Goal: Task Accomplishment & Management: Use online tool/utility

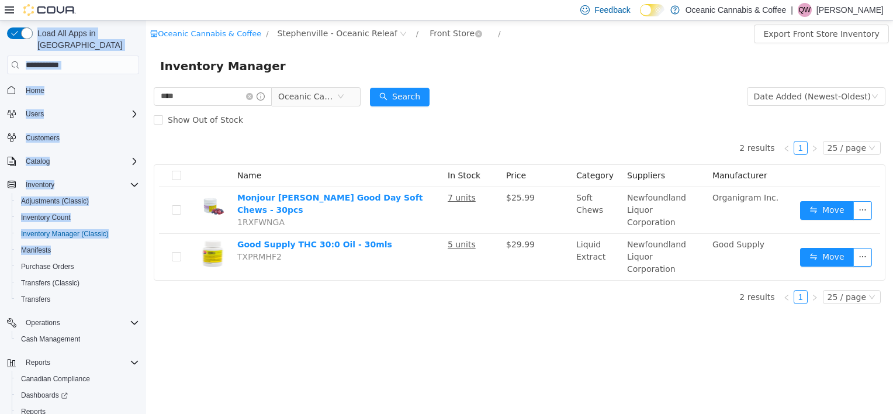
scroll to position [44, 0]
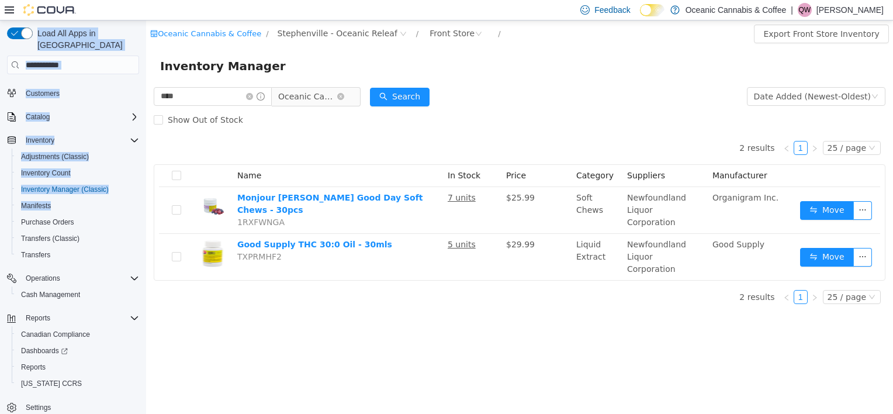
click at [320, 98] on span "Oceanic Cannabis & Coffee" at bounding box center [307, 97] width 58 height 18
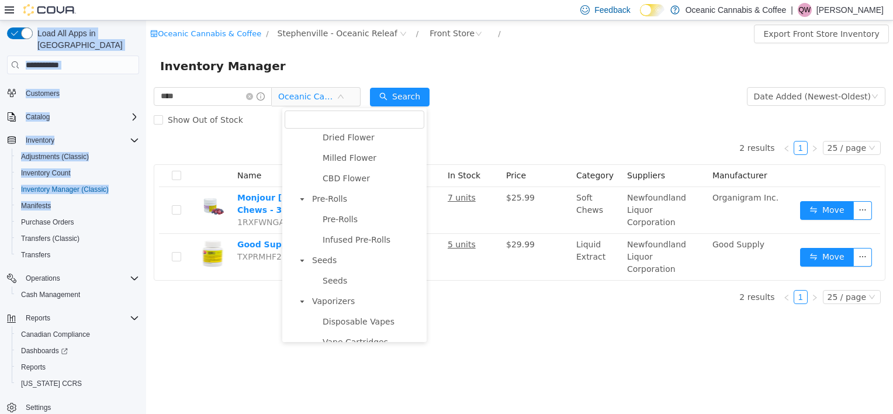
scroll to position [0, 0]
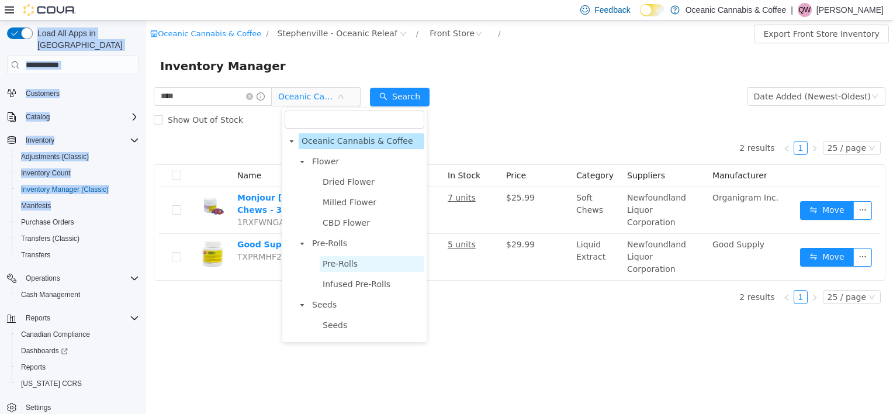
click at [347, 268] on span "Pre-Rolls" at bounding box center [340, 263] width 35 height 9
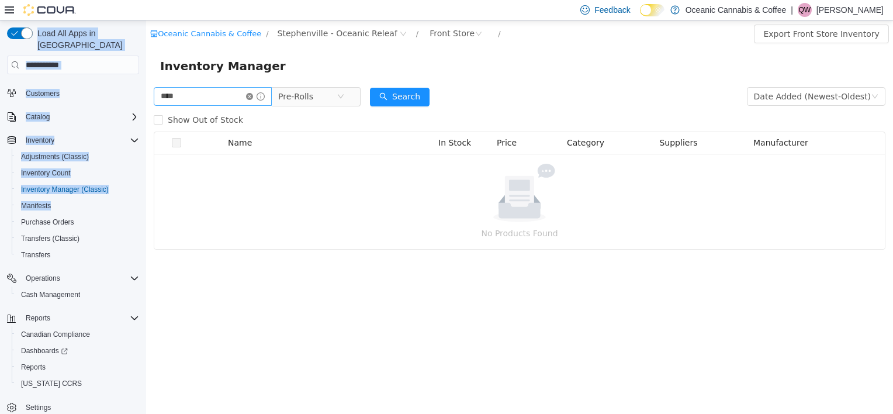
click at [253, 98] on icon "icon: close-circle" at bounding box center [249, 96] width 7 height 7
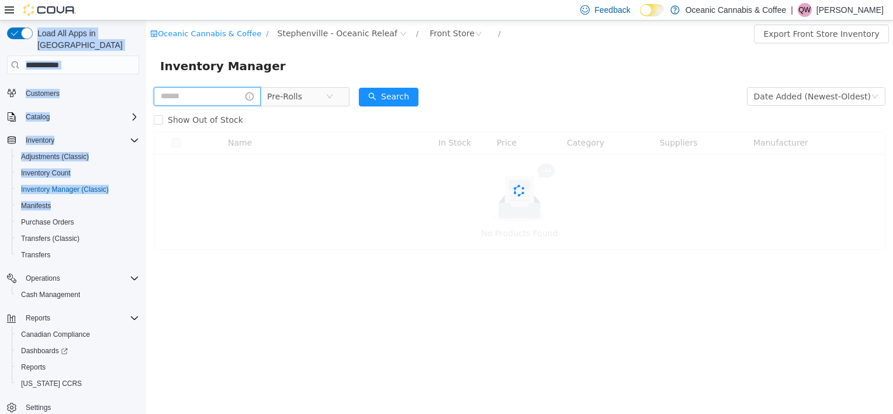
click at [243, 98] on input "text" at bounding box center [207, 96] width 107 height 19
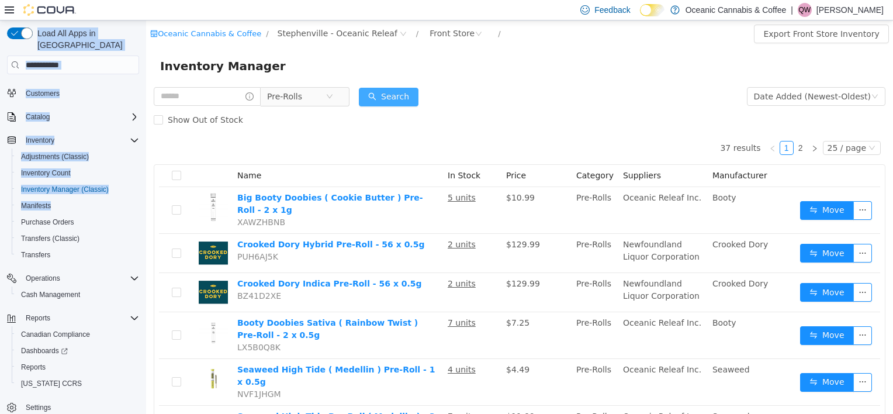
click at [410, 94] on button "Search" at bounding box center [389, 97] width 60 height 19
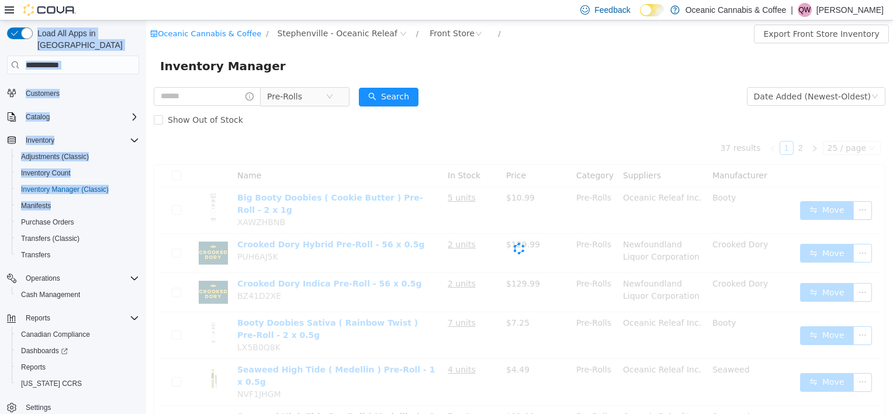
click at [539, 70] on div "Inventory Manager" at bounding box center [519, 66] width 719 height 19
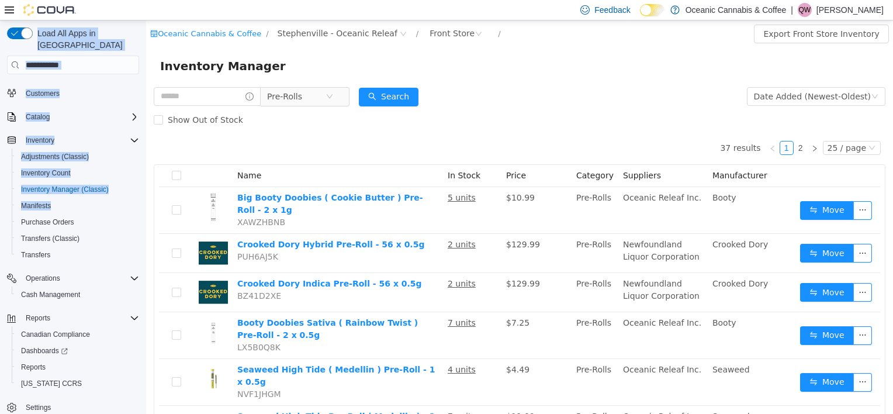
click at [610, 108] on form "Pre-Rolls Date Added (Newest-Oldest) Search Show Out of Stock" at bounding box center [520, 108] width 732 height 47
click at [379, 29] on span "Stephenville - Oceanic Releaf" at bounding box center [343, 34] width 138 height 14
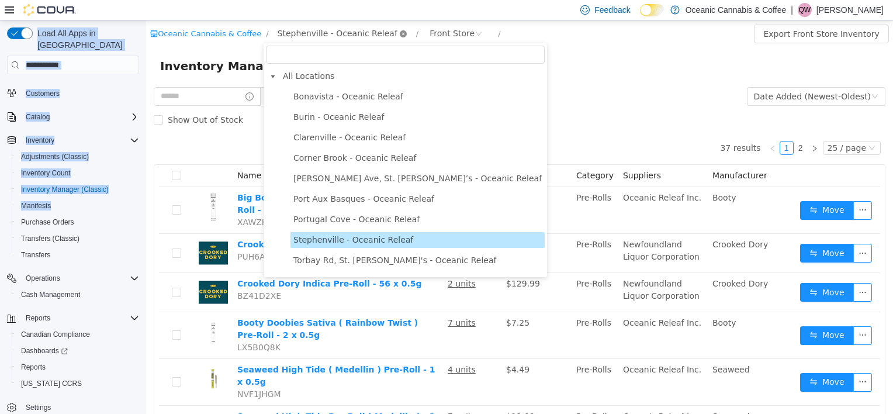
click at [400, 37] on icon "icon: down" at bounding box center [403, 34] width 7 height 8
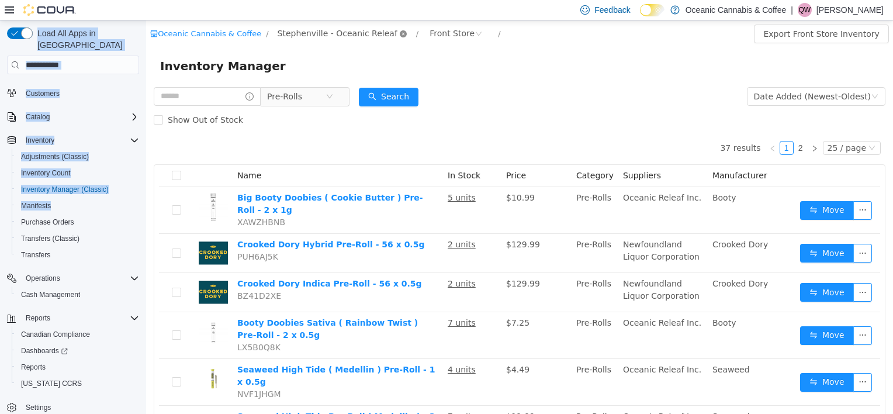
click at [400, 34] on icon "icon: close-circle" at bounding box center [403, 33] width 7 height 7
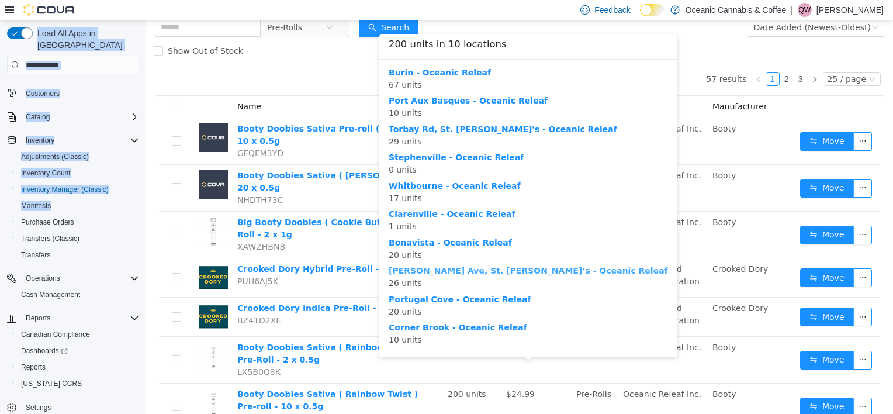
scroll to position [58, 0]
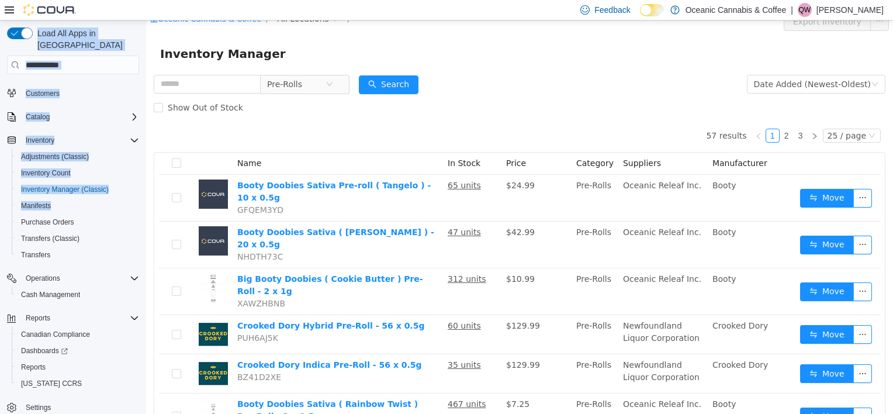
scroll to position [0, 0]
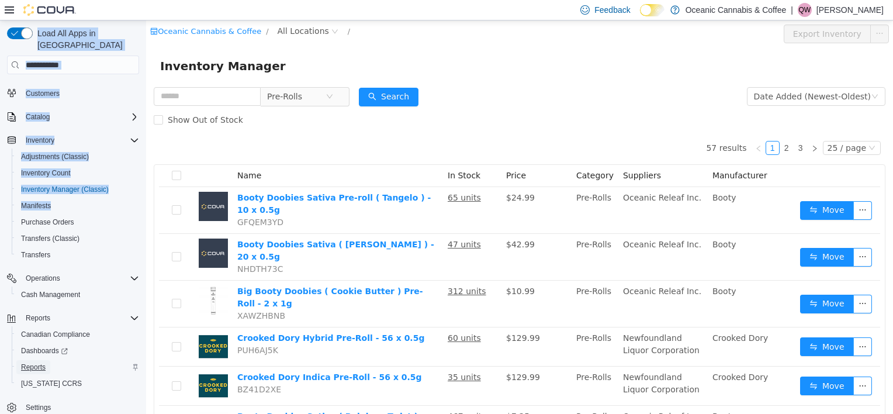
drag, startPoint x: 22, startPoint y: 354, endPoint x: 1, endPoint y: 329, distance: 32.0
click at [22, 362] on span "Reports" at bounding box center [33, 366] width 25 height 9
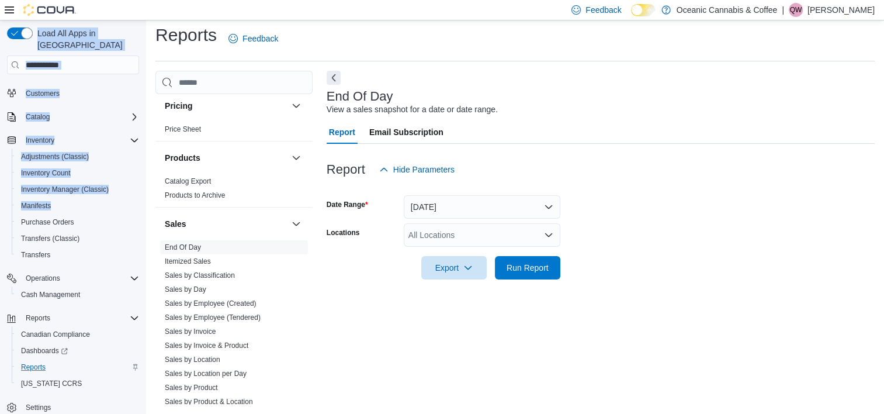
scroll to position [815, 0]
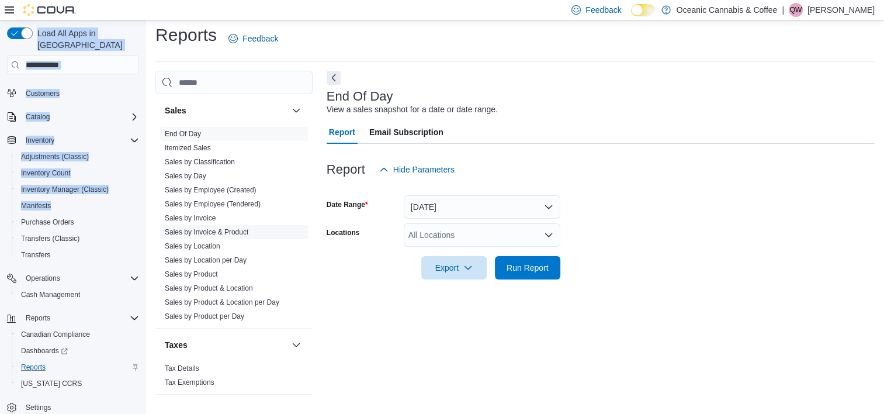
click at [235, 228] on link "Sales by Invoice & Product" at bounding box center [207, 232] width 84 height 8
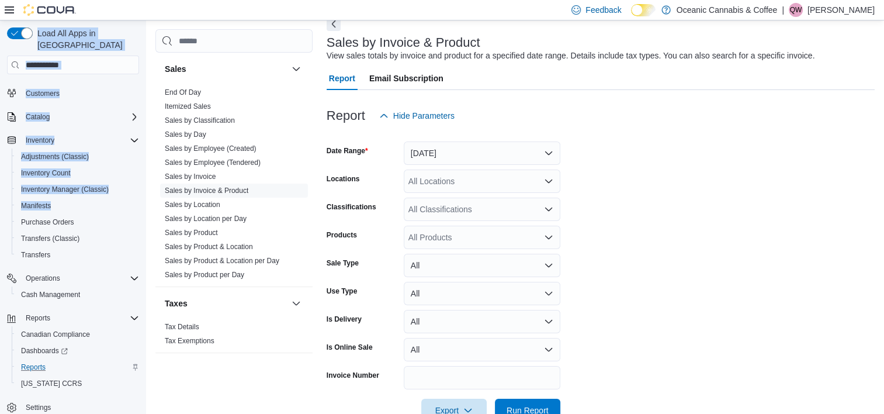
scroll to position [85, 0]
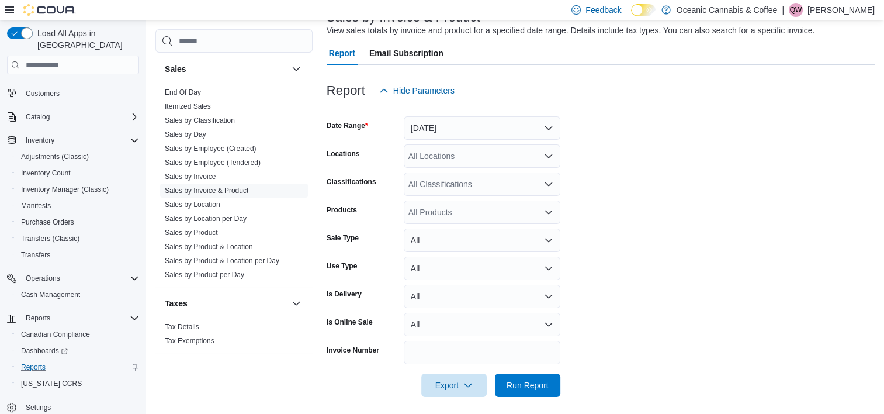
click at [659, 133] on form "Date Range [DATE] Locations All Locations Classifications All Classifications P…" at bounding box center [601, 249] width 548 height 295
click at [440, 126] on button "[DATE]" at bounding box center [482, 127] width 157 height 23
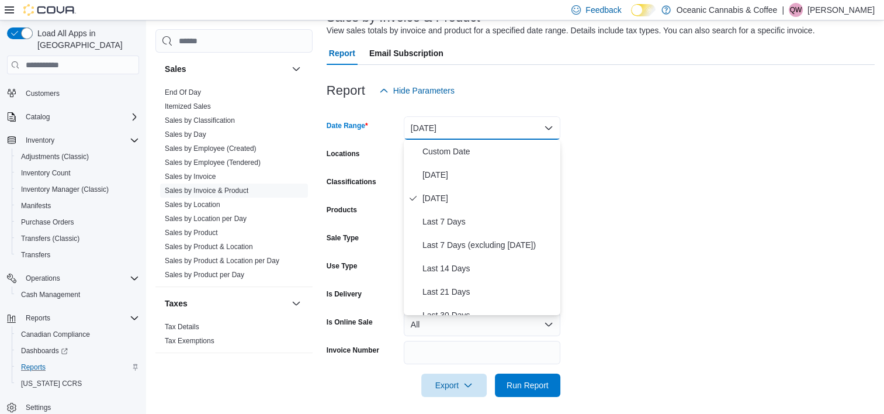
click at [741, 122] on form "Date Range [DATE] Locations All Locations Classifications All Classifications P…" at bounding box center [601, 249] width 548 height 295
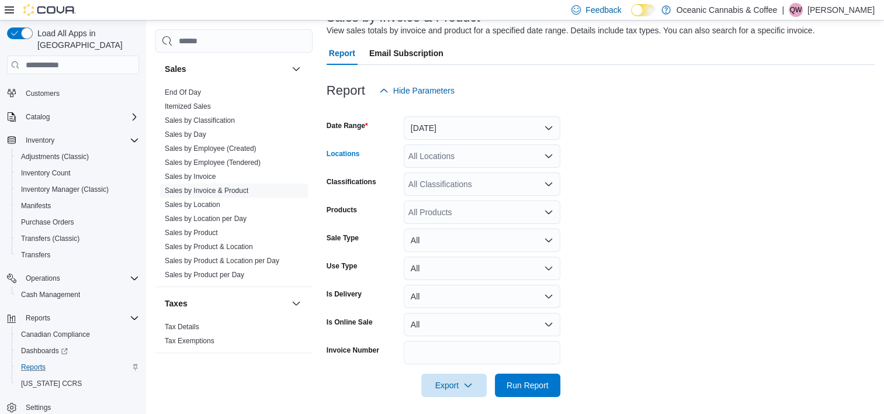
click at [492, 148] on div "All Locations" at bounding box center [482, 155] width 157 height 23
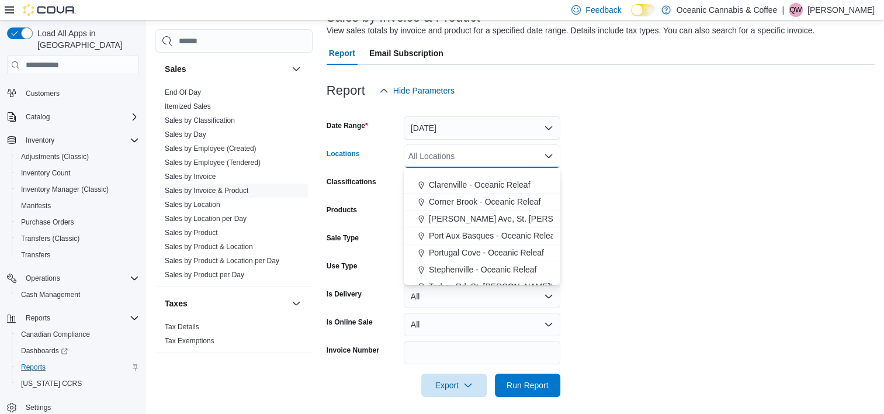
scroll to position [70, 0]
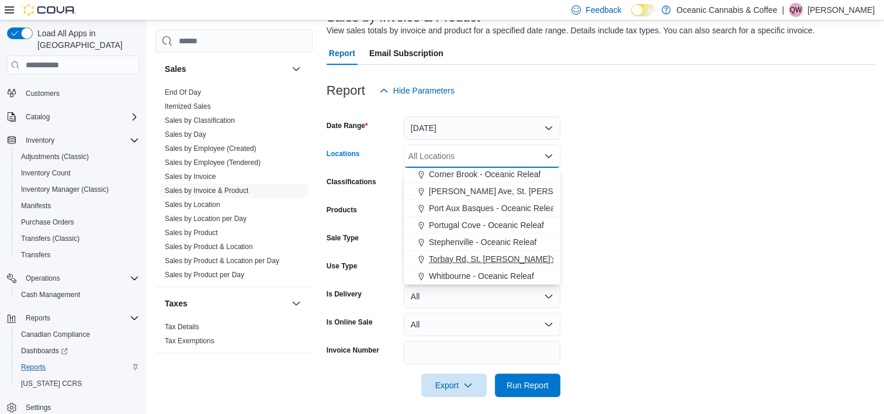
click at [473, 253] on span "Torbay Rd, St. [PERSON_NAME]'s - Oceanic Releaf" at bounding box center [524, 259] width 191 height 12
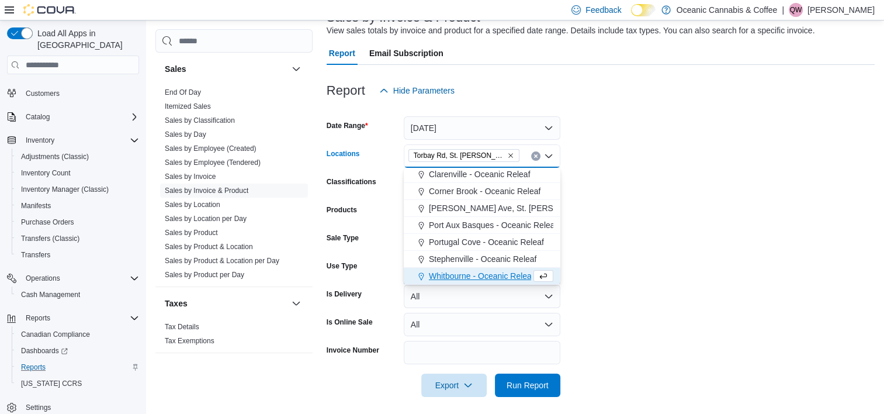
scroll to position [53, 0]
click at [712, 143] on form "Date Range [DATE] Locations [GEOGRAPHIC_DATA], [GEOGRAPHIC_DATA][PERSON_NAME] -…" at bounding box center [601, 249] width 548 height 295
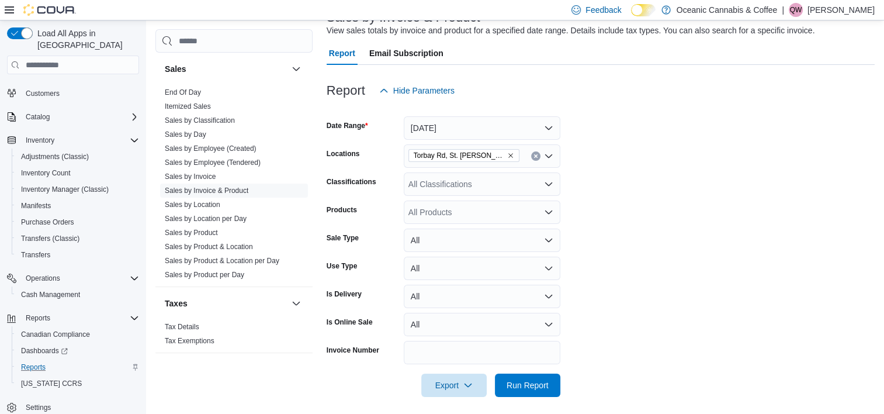
click at [460, 211] on div "All Products" at bounding box center [482, 211] width 157 height 23
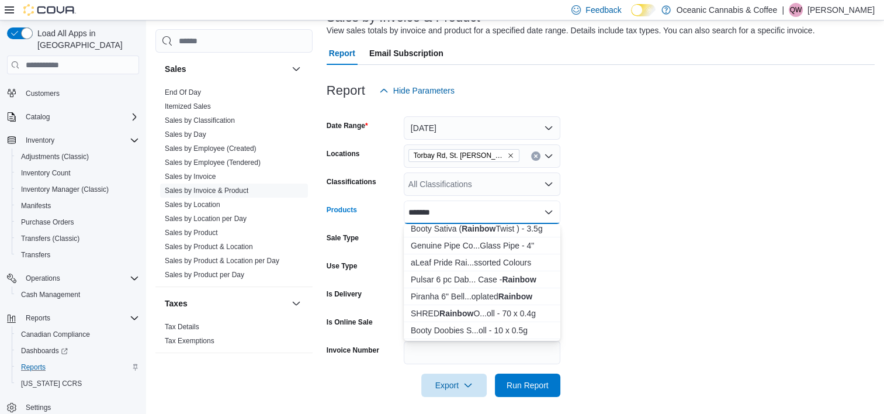
scroll to position [58, 0]
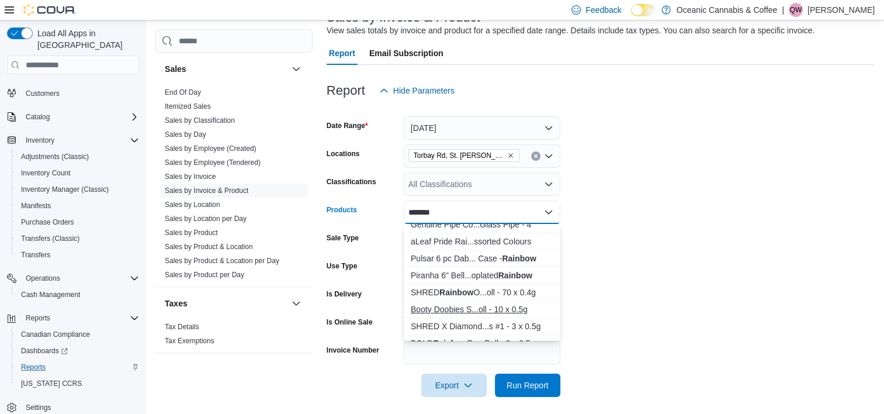
type input "*******"
click at [510, 309] on div "Booty Doobies S...oll - 10 x 0.5g" at bounding box center [482, 309] width 143 height 12
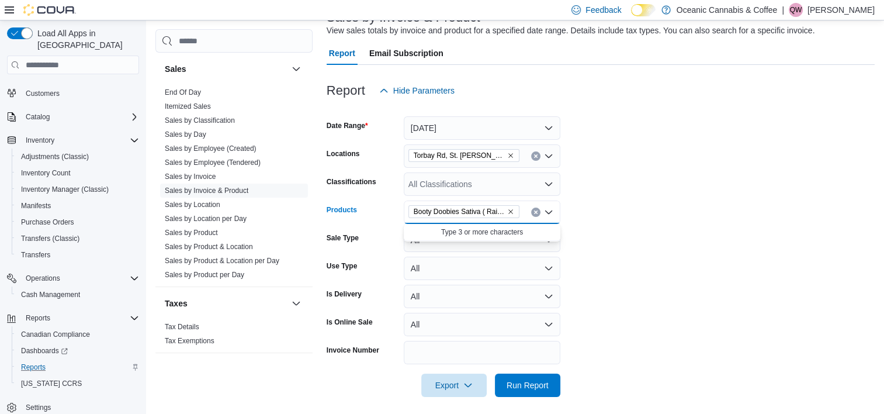
scroll to position [0, 0]
click at [751, 217] on form "Date Range [DATE] Locations [GEOGRAPHIC_DATA], [GEOGRAPHIC_DATA] [PERSON_NAME]'…" at bounding box center [601, 249] width 548 height 295
click at [532, 387] on span "Run Report" at bounding box center [528, 385] width 42 height 12
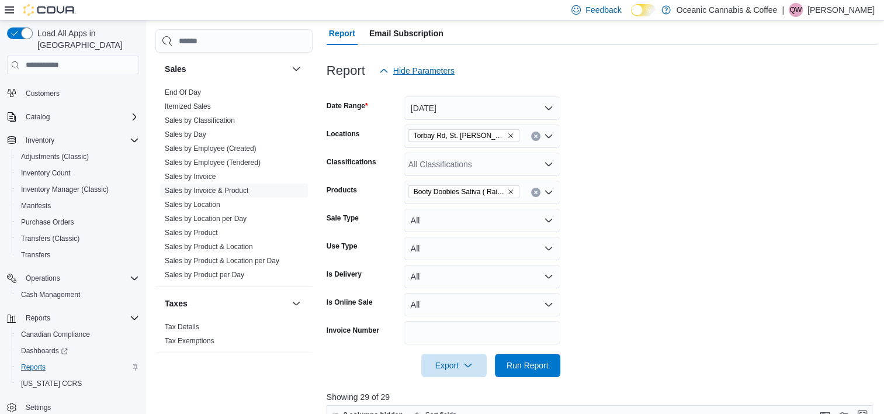
scroll to position [28, 0]
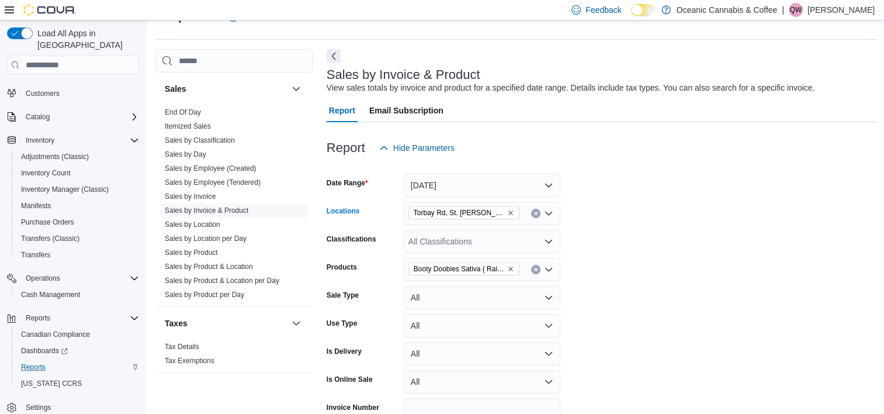
click at [496, 214] on span "Torbay Rd, St. [PERSON_NAME]'s - Oceanic Releaf" at bounding box center [459, 213] width 91 height 12
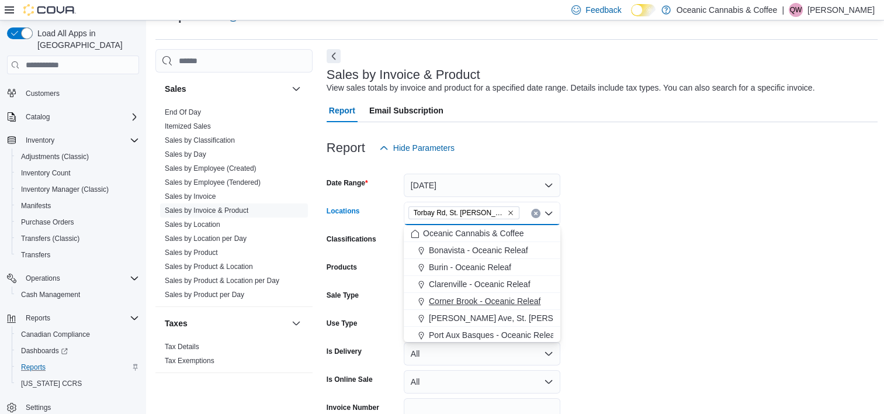
scroll to position [53, 0]
click at [462, 314] on span "Stephenville - Oceanic Releaf" at bounding box center [483, 316] width 108 height 12
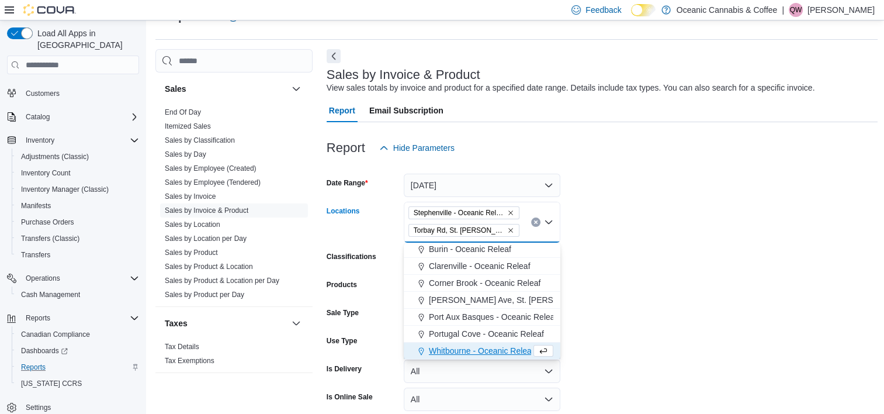
scroll to position [35, 0]
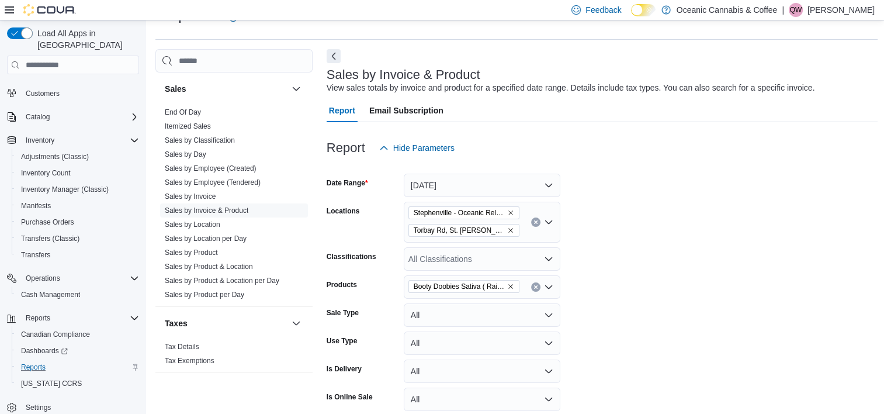
click at [670, 245] on form "Date Range [DATE] Locations [GEOGRAPHIC_DATA] - [GEOGRAPHIC_DATA] [GEOGRAPHIC_D…" at bounding box center [603, 316] width 552 height 312
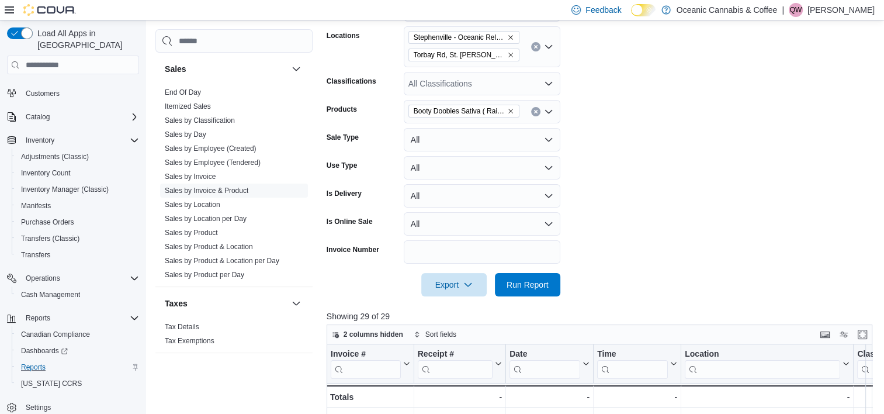
click at [512, 53] on icon "Remove Torbay Rd, St. John's - Oceanic Releaf from selection in this group" at bounding box center [510, 54] width 7 height 7
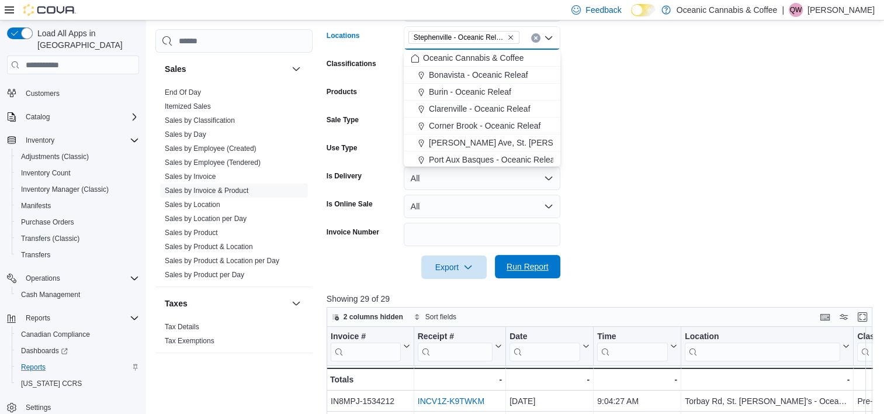
click at [532, 264] on span "Run Report" at bounding box center [528, 267] width 42 height 12
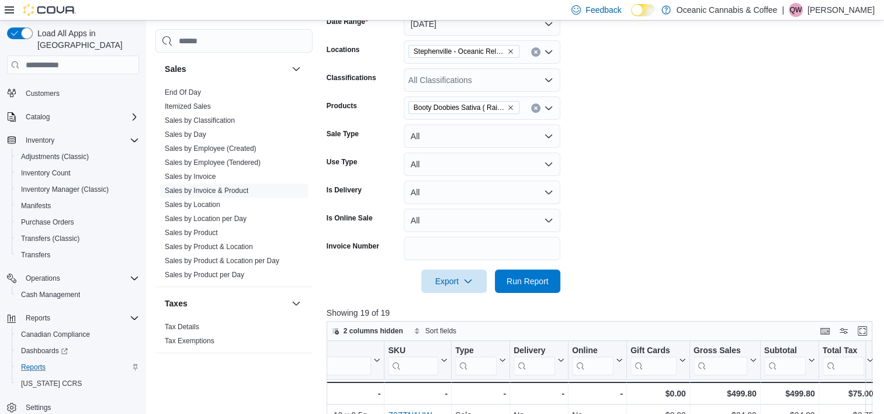
scroll to position [87, 0]
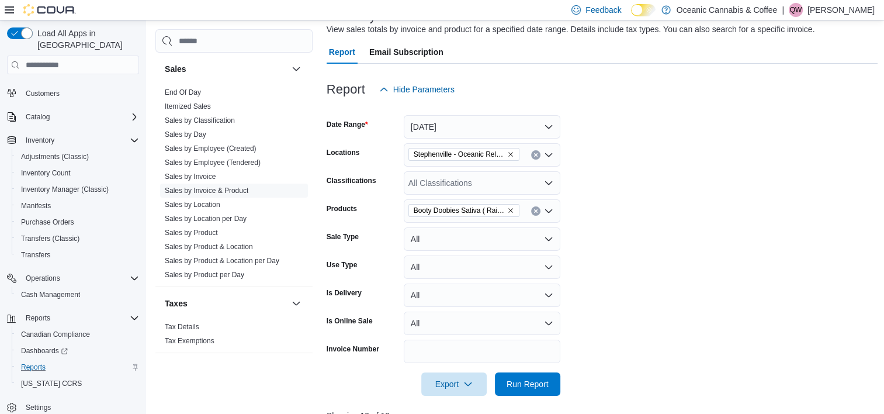
click at [680, 236] on form "Date Range [DATE] Locations [GEOGRAPHIC_DATA] - Oceanic Releaf Classifications …" at bounding box center [603, 248] width 552 height 295
click at [535, 155] on icon "Clear input" at bounding box center [535, 155] width 3 height 3
click at [592, 143] on form "Date Range [DATE] Locations All Locations Classifications All Classifications P…" at bounding box center [603, 248] width 552 height 295
click at [510, 212] on icon "Remove Booty Doobies Sativa ( Rainbow Twist ) Pre-roll - 10 x 0.5g from selecti…" at bounding box center [510, 210] width 7 height 7
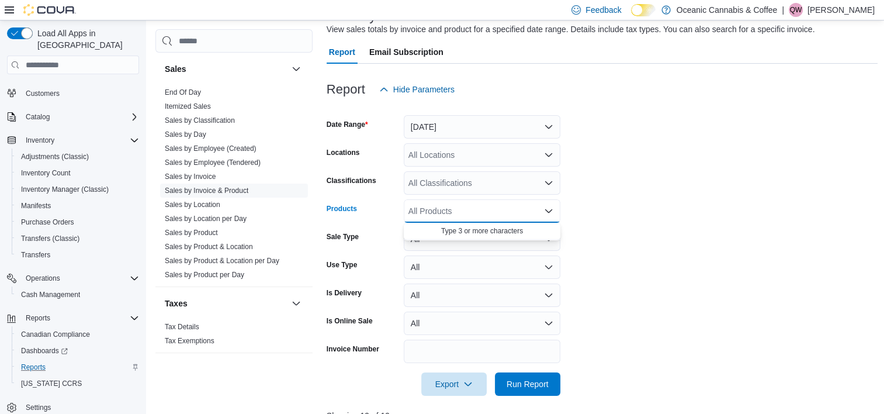
click at [669, 153] on form "Date Range [DATE] Locations All Locations Classifications All Classifications P…" at bounding box center [603, 248] width 552 height 295
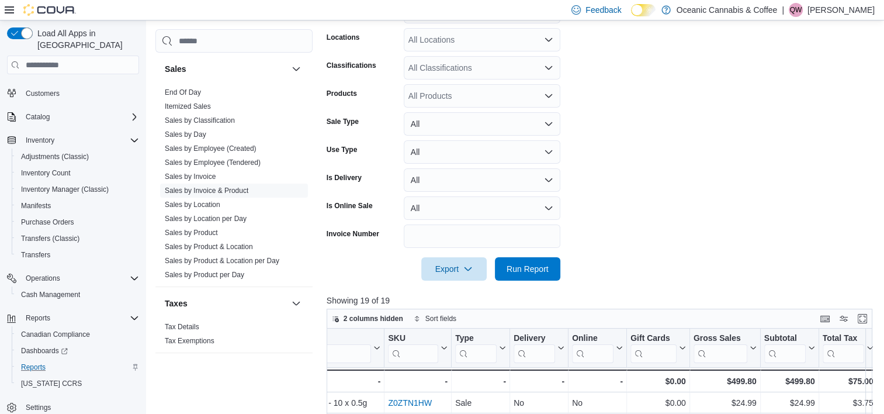
scroll to position [203, 0]
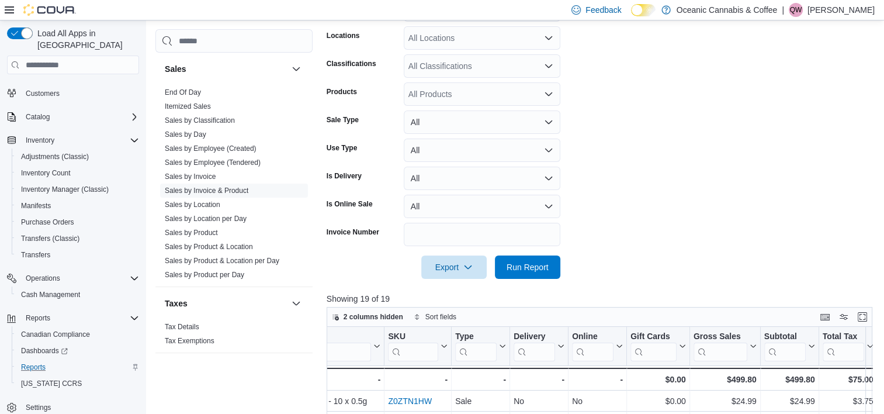
click at [697, 110] on form "Date Range [DATE] Locations All Locations Classifications All Classifications P…" at bounding box center [603, 131] width 552 height 295
